Goal: Task Accomplishment & Management: Manage account settings

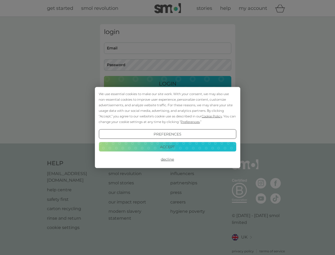
click at [212, 116] on span "Cookie Policy" at bounding box center [212, 116] width 20 height 4
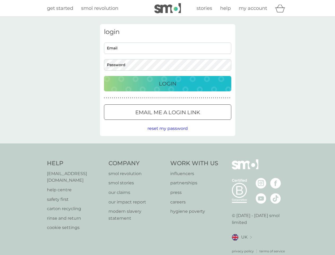
click at [190, 122] on div "login Email Password Login ● ● ● ● ● ● ● ● ● ● ● ● ● ● ● ● ● ● ● ● ● ● ● ● ● ● …" at bounding box center [167, 80] width 135 height 112
click at [168, 134] on div "login Email Password Login ● ● ● ● ● ● ● ● ● ● ● ● ● ● ● ● ● ● ● ● ● ● ● ● ● ● …" at bounding box center [167, 80] width 135 height 112
click at [168, 159] on div "Help [EMAIL_ADDRESS][DOMAIN_NAME] help centre safety first carton recycling rin…" at bounding box center [168, 206] width 242 height 94
click at [168, 147] on div "Help [EMAIL_ADDRESS][DOMAIN_NAME] help centre safety first carton recycling rin…" at bounding box center [167, 206] width 335 height 126
